Goal: Information Seeking & Learning: Learn about a topic

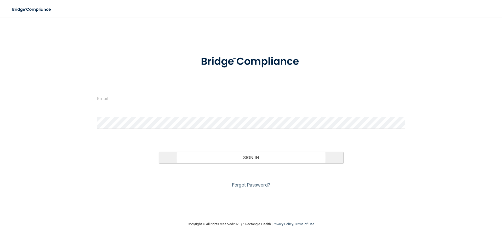
type input "[PERSON_NAME][EMAIL_ADDRESS][PERSON_NAME][DOMAIN_NAME]"
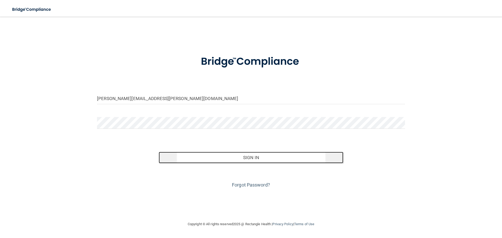
click at [249, 161] on button "Sign In" at bounding box center [251, 158] width 185 height 12
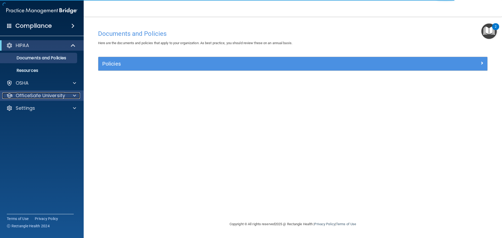
click at [36, 98] on p "OfficeSafe University" at bounding box center [40, 96] width 49 height 6
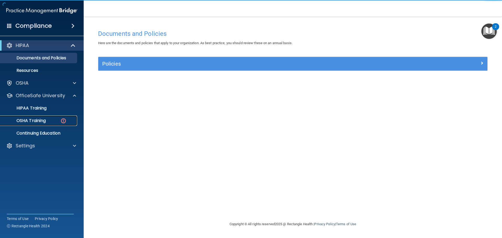
click at [36, 121] on p "OSHA Training" at bounding box center [24, 120] width 42 height 5
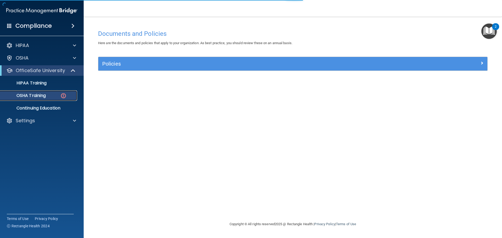
click at [45, 95] on p "OSHA Training" at bounding box center [24, 95] width 42 height 5
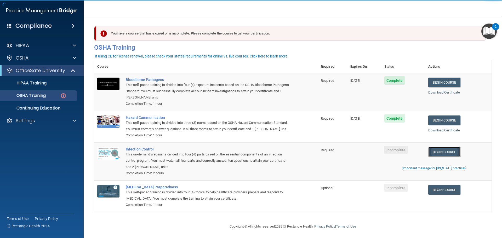
click at [441, 157] on link "Begin Course" at bounding box center [445, 152] width 32 height 10
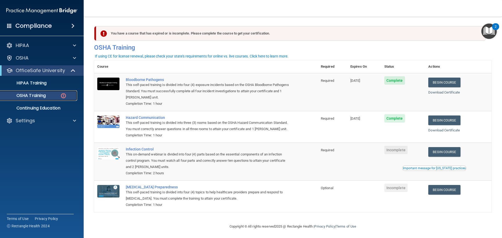
click at [38, 96] on p "OSHA Training" at bounding box center [24, 95] width 42 height 5
click at [25, 93] on p "OSHA Training" at bounding box center [24, 95] width 42 height 5
click at [29, 85] on p "HIPAA Training" at bounding box center [24, 83] width 43 height 5
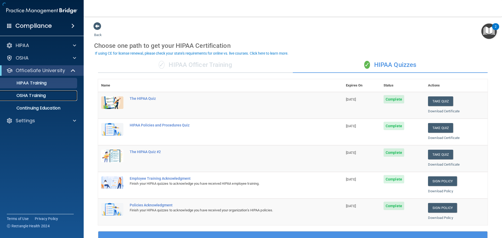
click at [30, 94] on p "OSHA Training" at bounding box center [24, 95] width 42 height 5
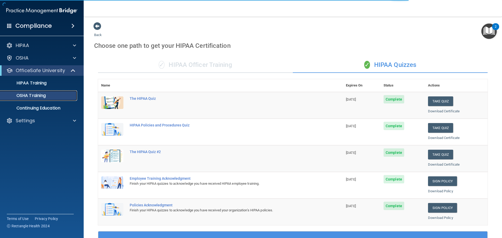
click at [30, 94] on p "OSHA Training" at bounding box center [24, 95] width 42 height 5
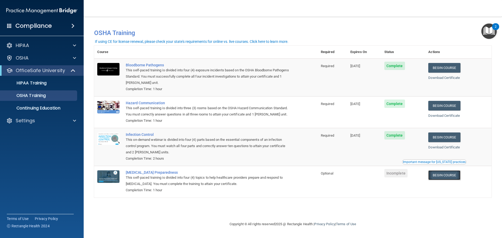
click at [450, 180] on link "Begin Course" at bounding box center [445, 176] width 32 height 10
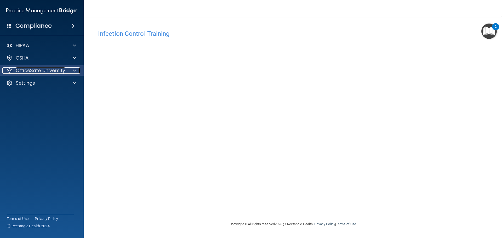
click at [38, 72] on p "OfficeSafe University" at bounding box center [40, 70] width 49 height 6
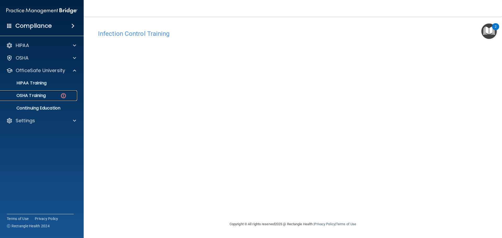
click at [40, 97] on p "OSHA Training" at bounding box center [24, 95] width 42 height 5
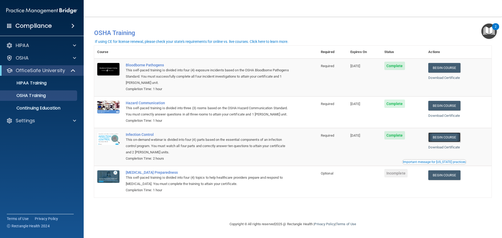
click at [443, 138] on link "Begin Course" at bounding box center [445, 138] width 32 height 10
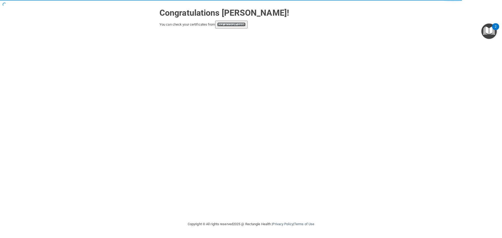
click at [234, 25] on link "your account page!" at bounding box center [231, 24] width 29 height 4
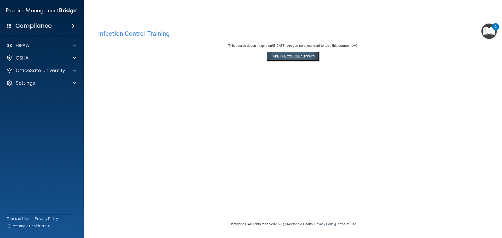
click at [301, 57] on button "Take the course anyway!" at bounding box center [293, 57] width 53 height 10
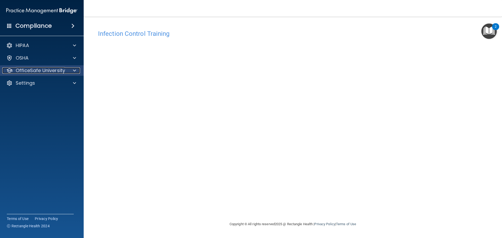
click at [35, 72] on p "OfficeSafe University" at bounding box center [40, 70] width 49 height 6
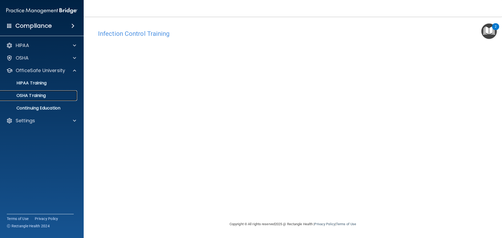
click at [32, 96] on p "OSHA Training" at bounding box center [24, 95] width 42 height 5
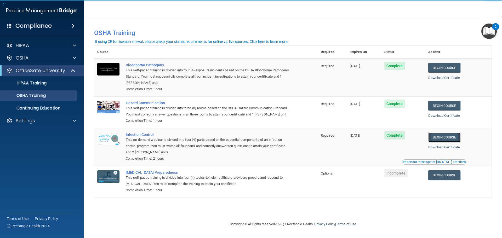
click at [446, 138] on link "Begin Course" at bounding box center [445, 138] width 32 height 10
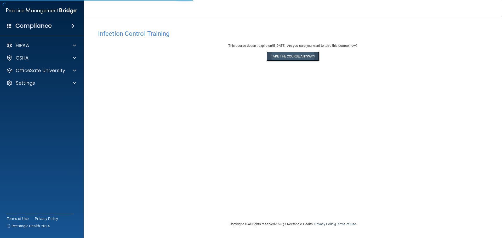
click at [288, 56] on button "Take the course anyway!" at bounding box center [293, 57] width 53 height 10
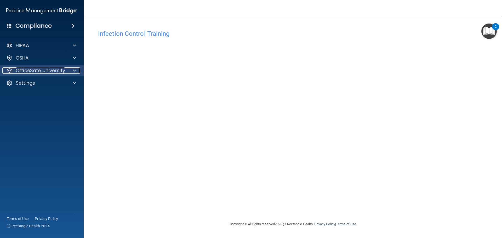
click at [21, 69] on p "OfficeSafe University" at bounding box center [40, 70] width 49 height 6
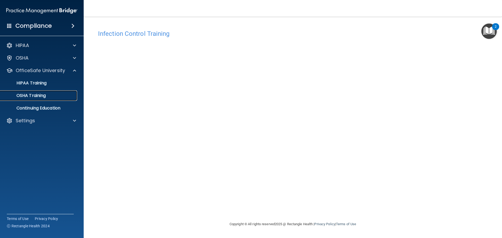
click at [21, 97] on p "OSHA Training" at bounding box center [24, 95] width 42 height 5
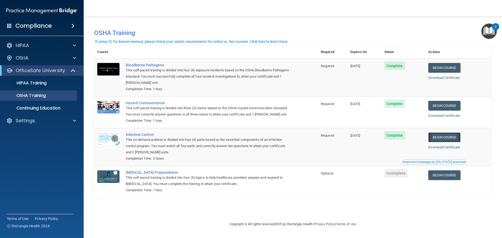
click at [446, 138] on link "Begin Course" at bounding box center [445, 138] width 32 height 10
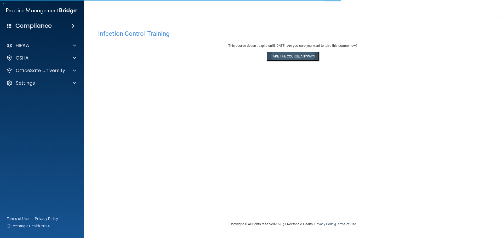
click at [282, 56] on button "Take the course anyway!" at bounding box center [293, 57] width 53 height 10
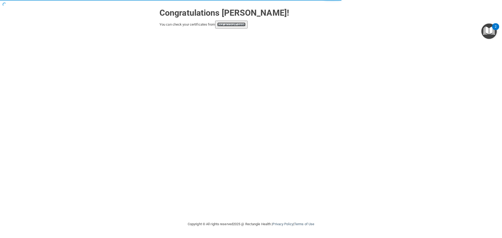
click at [229, 25] on link "your account page!" at bounding box center [231, 24] width 29 height 4
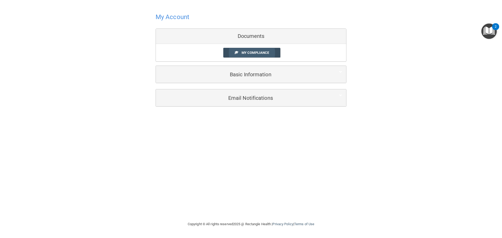
click at [242, 49] on link "My Compliance" at bounding box center [251, 53] width 57 height 10
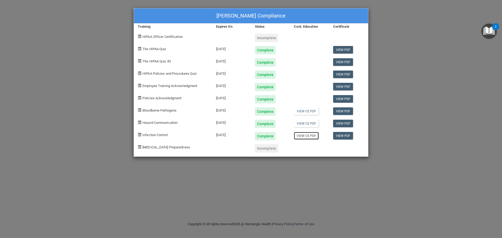
click at [305, 136] on link "View CE PDF" at bounding box center [306, 136] width 25 height 8
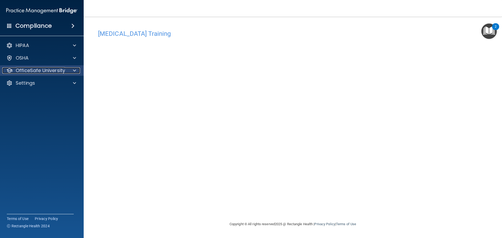
click at [47, 69] on p "OfficeSafe University" at bounding box center [40, 70] width 49 height 6
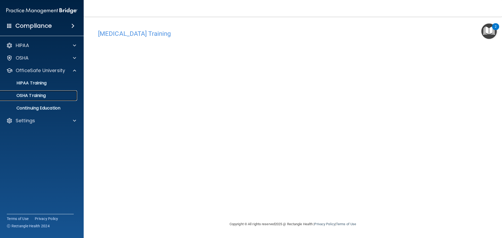
click at [34, 96] on p "OSHA Training" at bounding box center [24, 95] width 42 height 5
